Goal: Task Accomplishment & Management: Use online tool/utility

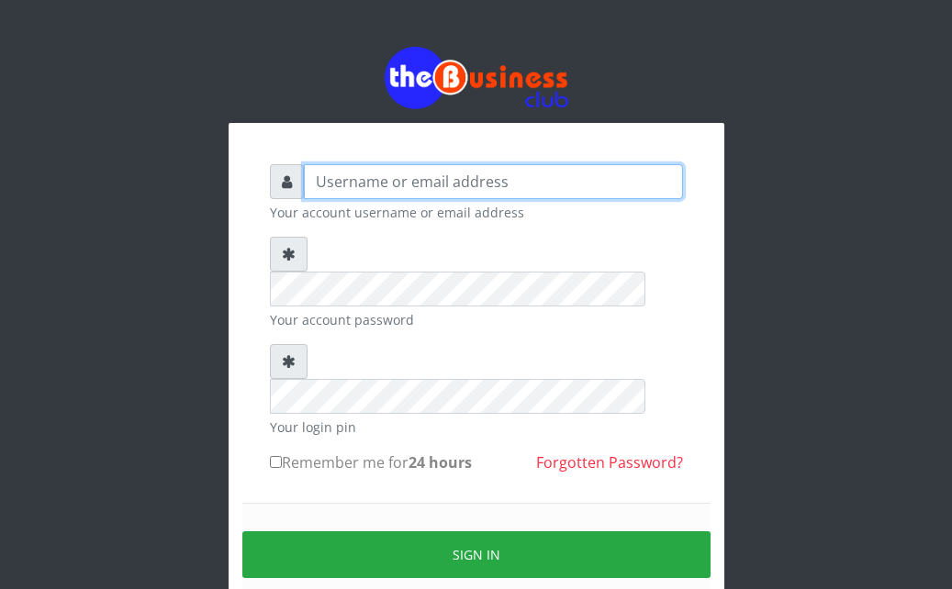
type input "Ahmed2222"
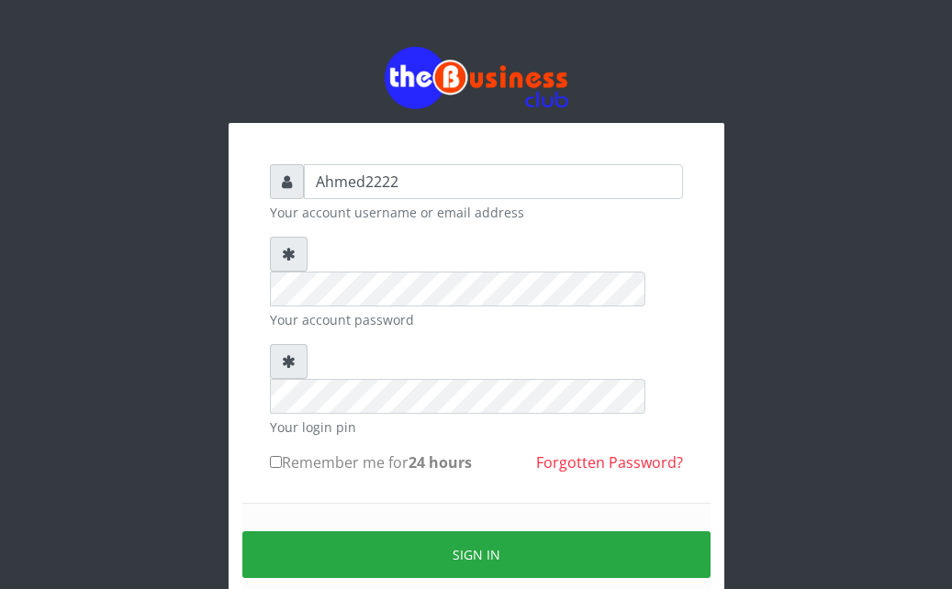
click at [274, 456] on input "Remember me for 24 hours" at bounding box center [276, 462] width 12 height 12
checkbox input "true"
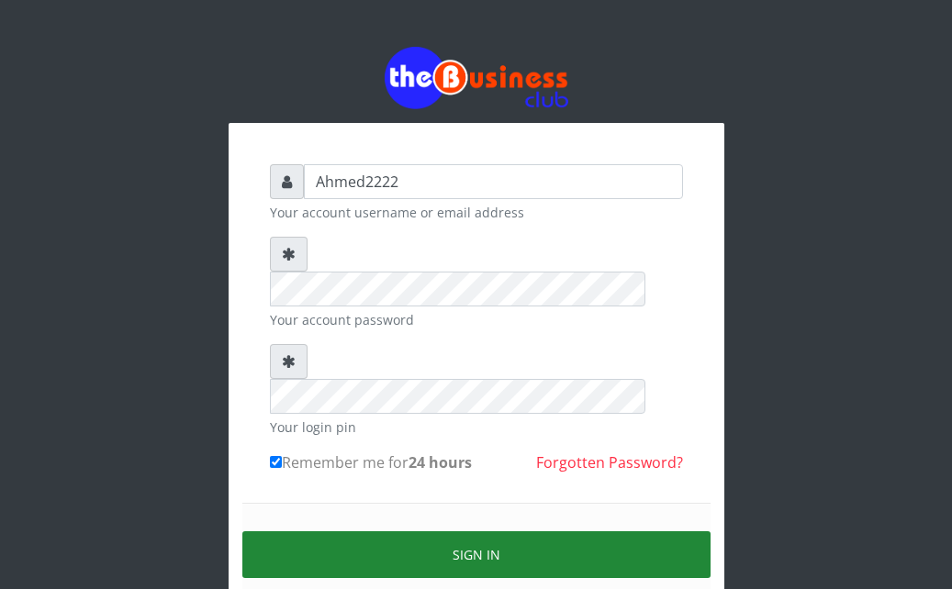
click at [297, 531] on button "Sign in" at bounding box center [476, 554] width 468 height 47
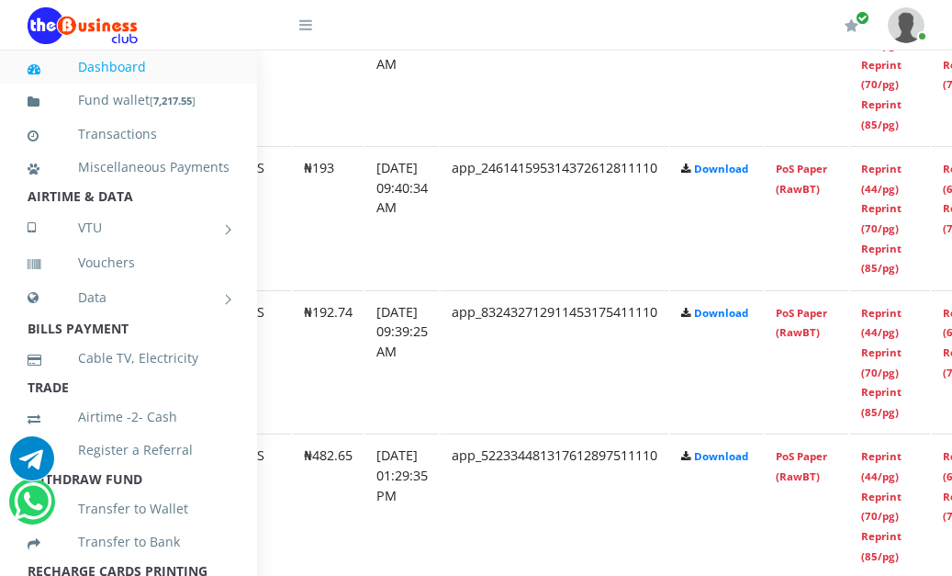
scroll to position [1158, 323]
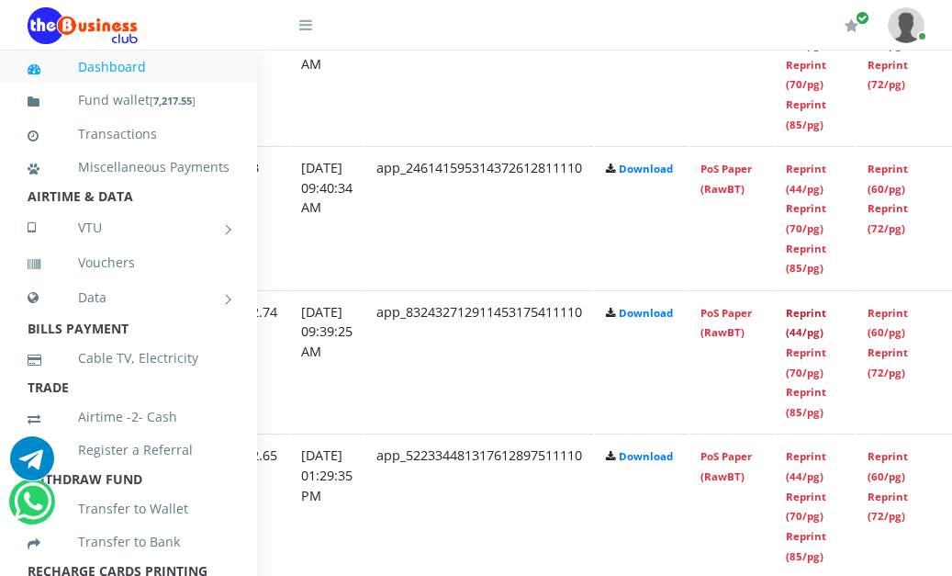
click at [826, 330] on link "Reprint (44/pg)" at bounding box center [806, 323] width 40 height 34
